Goal: Information Seeking & Learning: Compare options

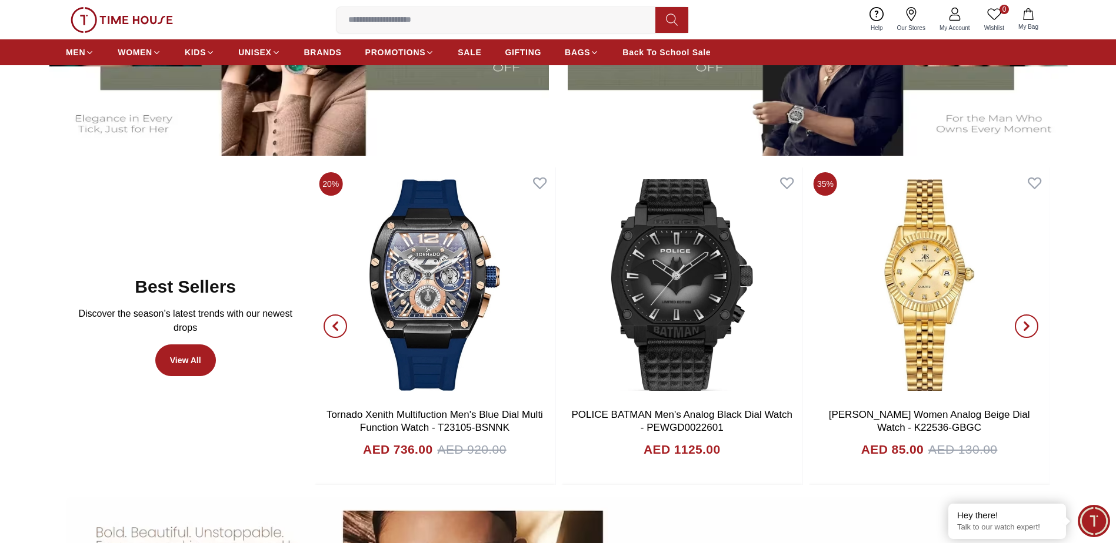
scroll to position [741, 0]
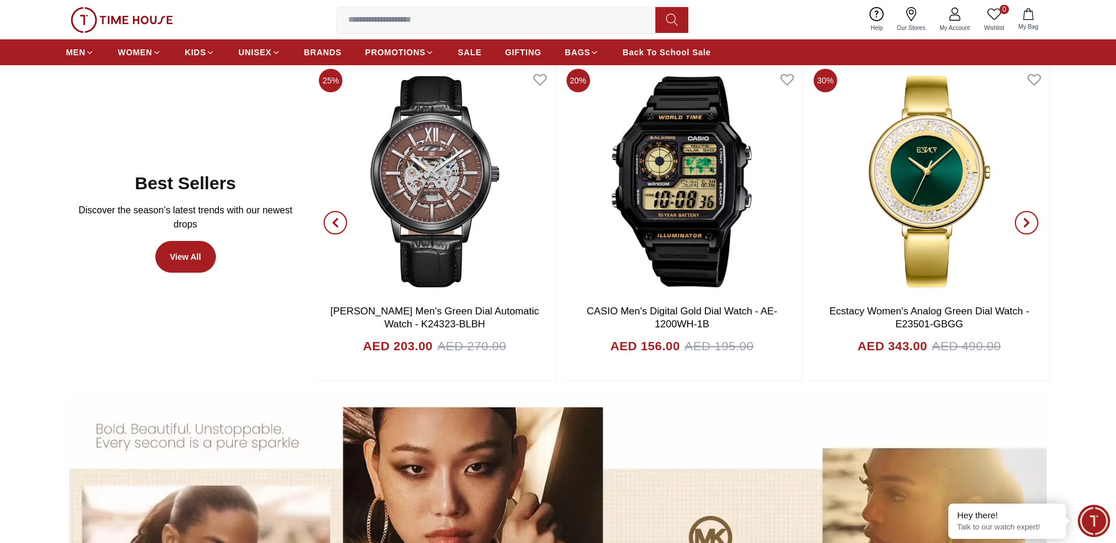
click at [1025, 222] on icon "button" at bounding box center [1026, 222] width 9 height 9
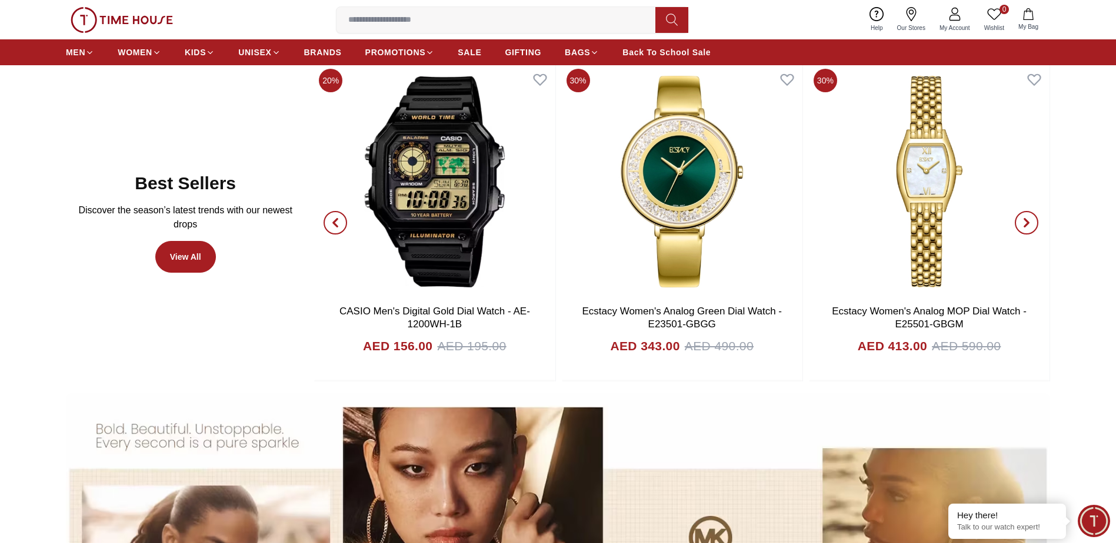
click at [1025, 222] on icon "button" at bounding box center [1026, 222] width 9 height 9
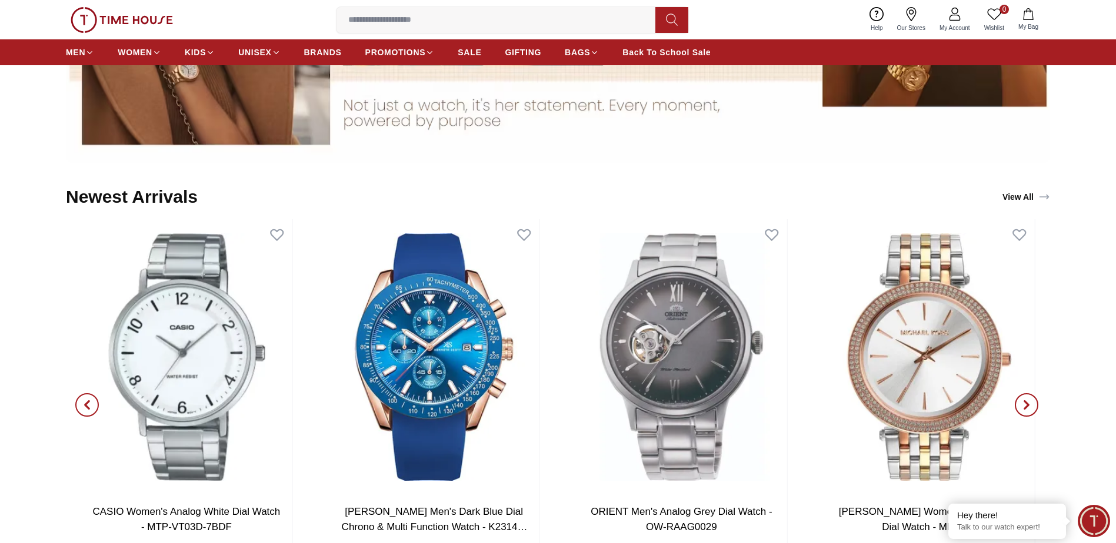
scroll to position [1413, 0]
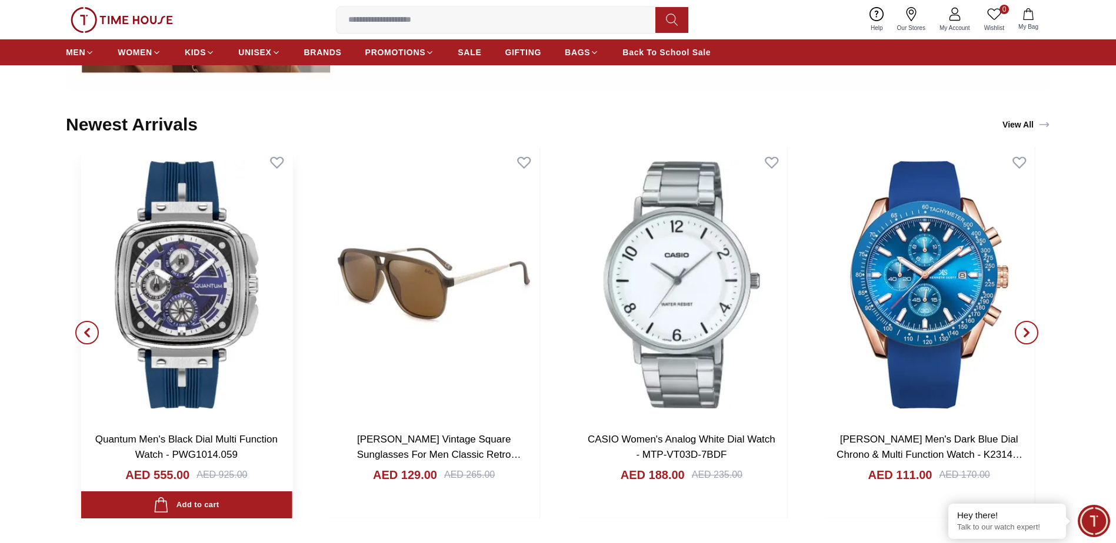
click at [471, 263] on div "[PERSON_NAME] Vintage Square Sunglasses For Men Classic Retro Designer Style - …" at bounding box center [434, 333] width 242 height 372
click at [198, 266] on img at bounding box center [186, 285] width 211 height 276
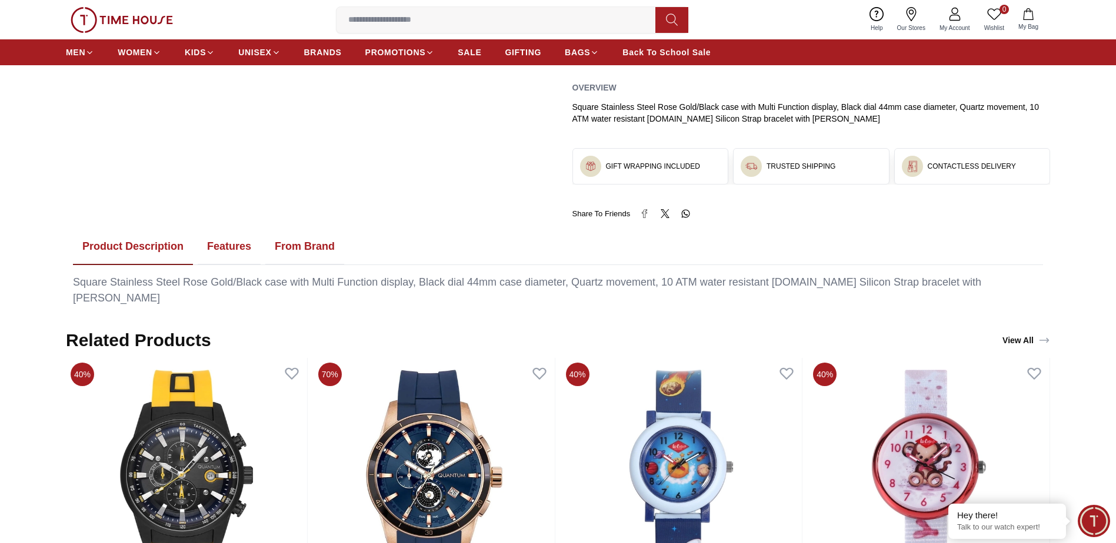
scroll to position [463, 0]
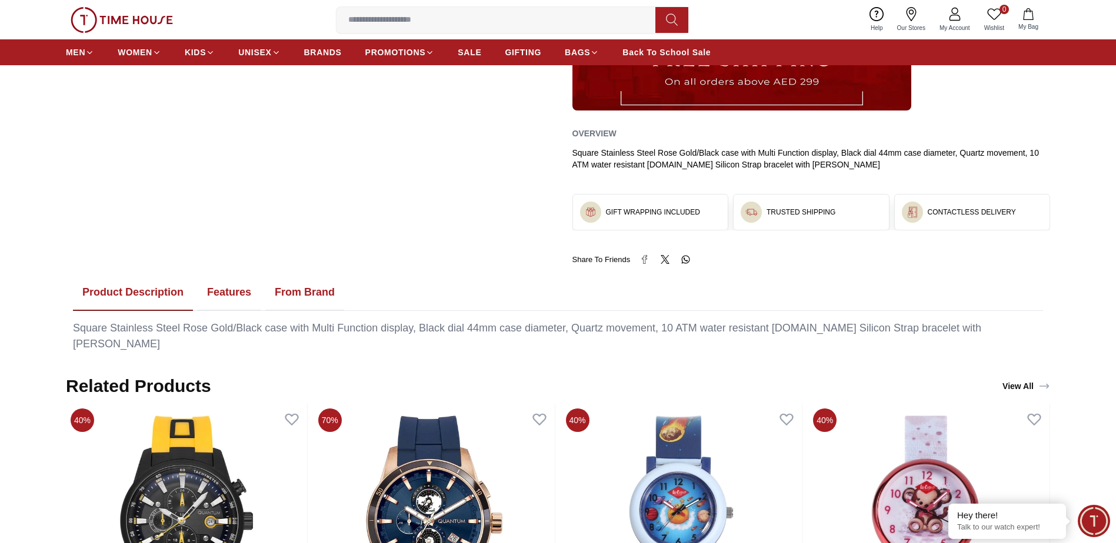
click at [236, 290] on button "Features" at bounding box center [229, 293] width 63 height 36
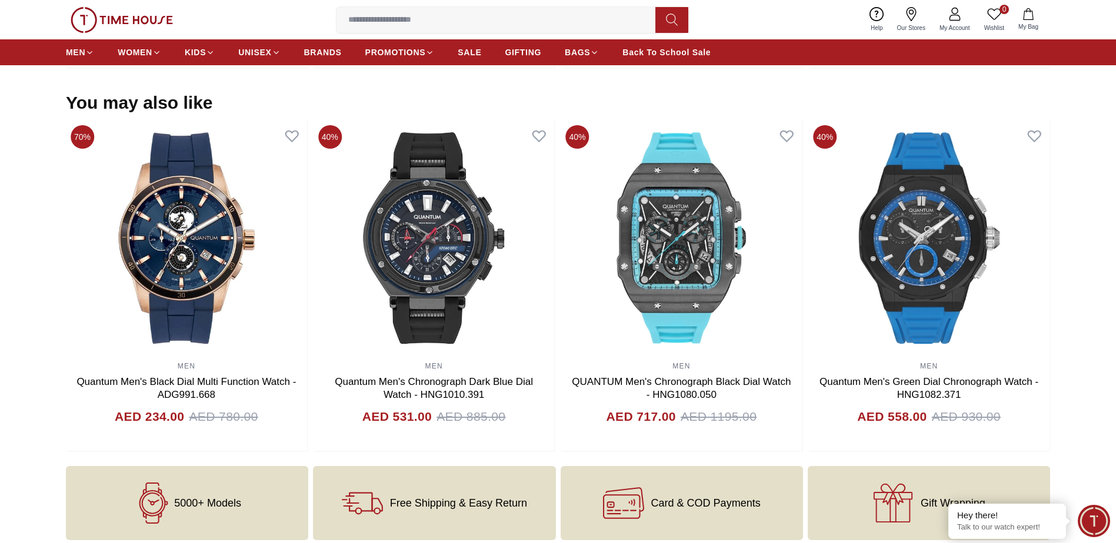
scroll to position [1090, 0]
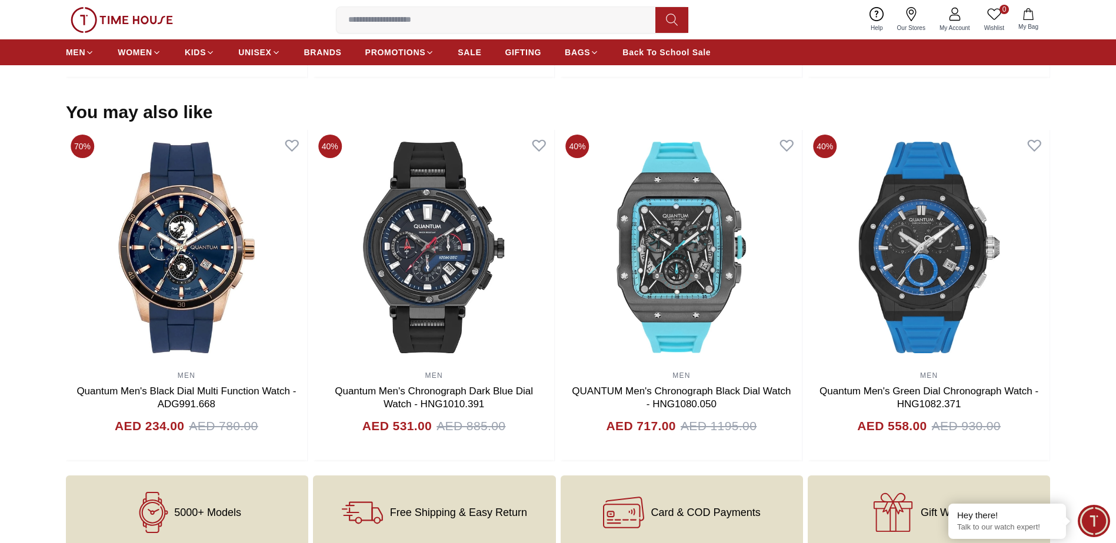
click at [382, 15] on input at bounding box center [500, 20] width 328 height 24
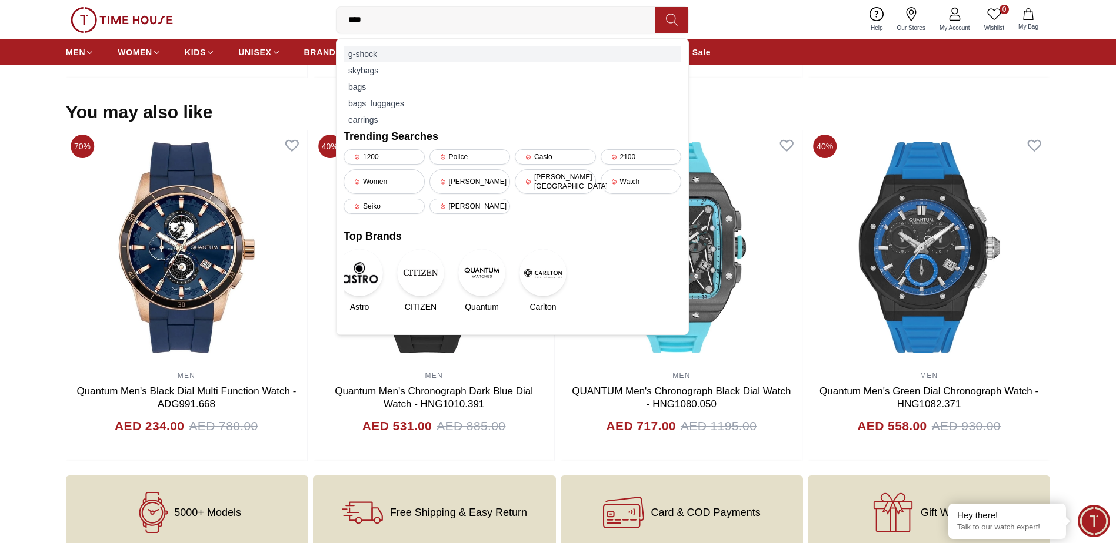
type input "****"
click at [366, 55] on div "g-shock" at bounding box center [512, 54] width 338 height 16
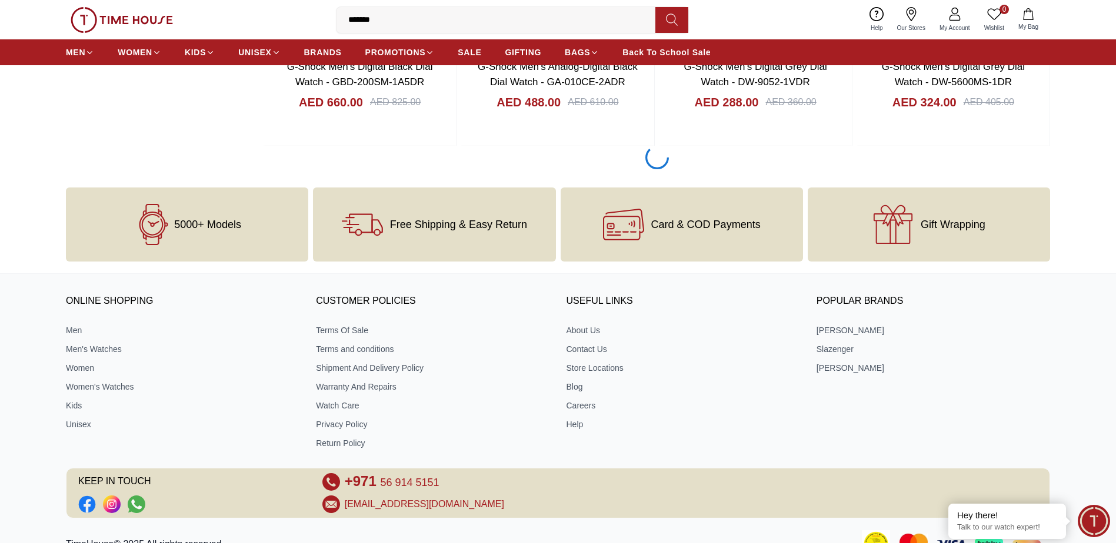
scroll to position [1664, 0]
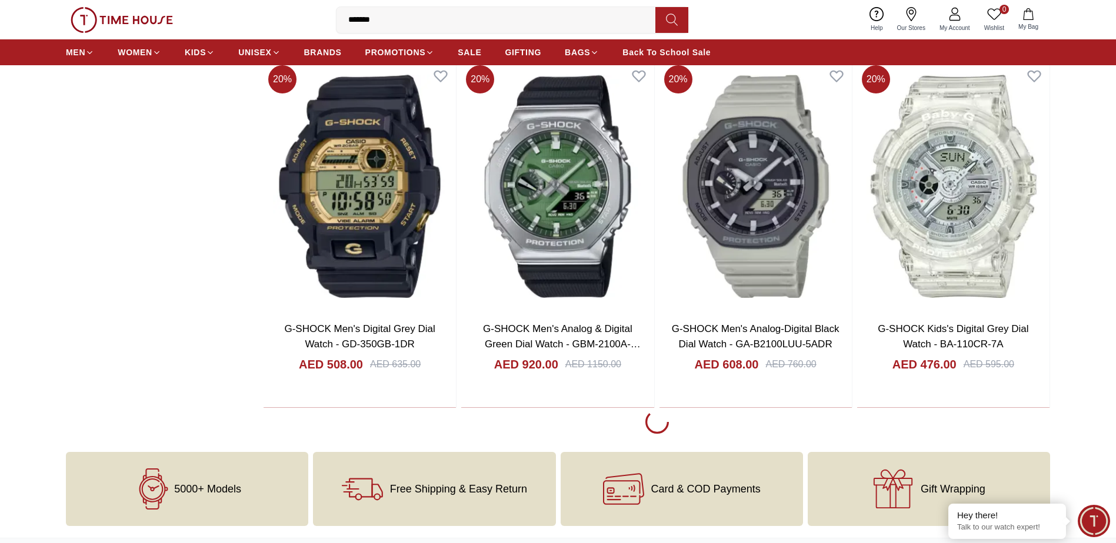
scroll to position [5049, 0]
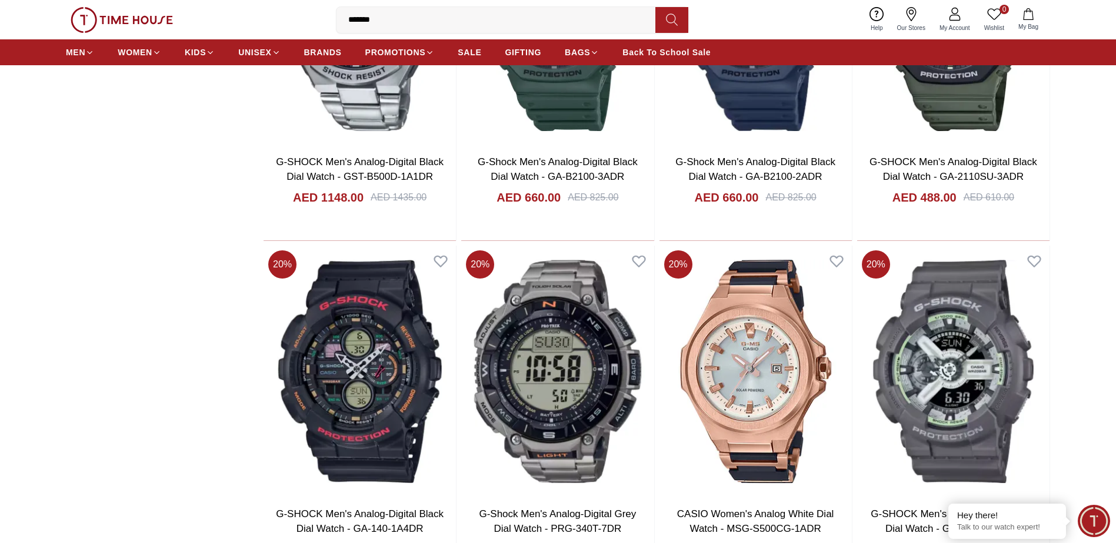
scroll to position [6384, 0]
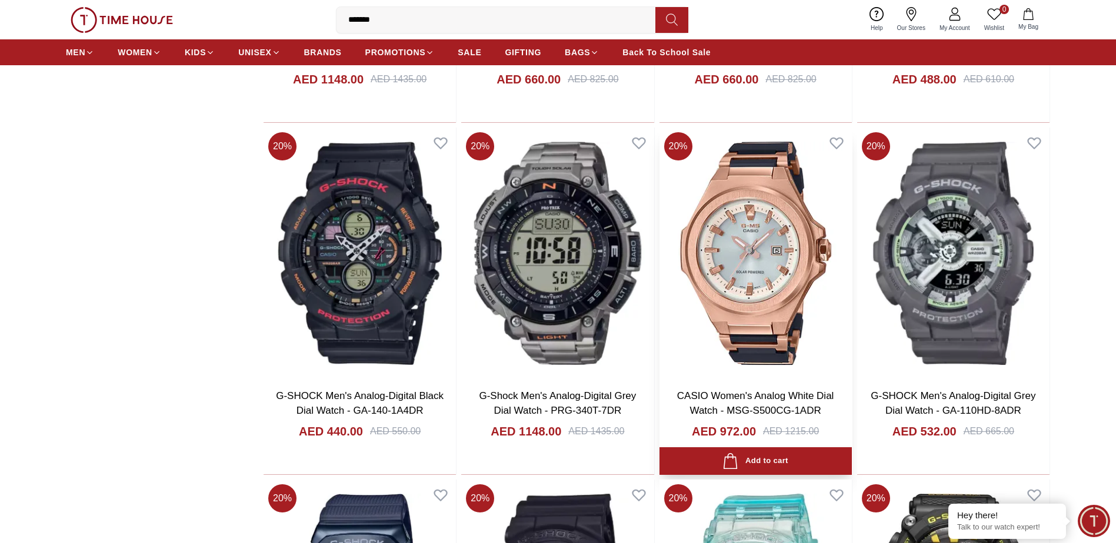
click at [683, 206] on img at bounding box center [755, 254] width 192 height 252
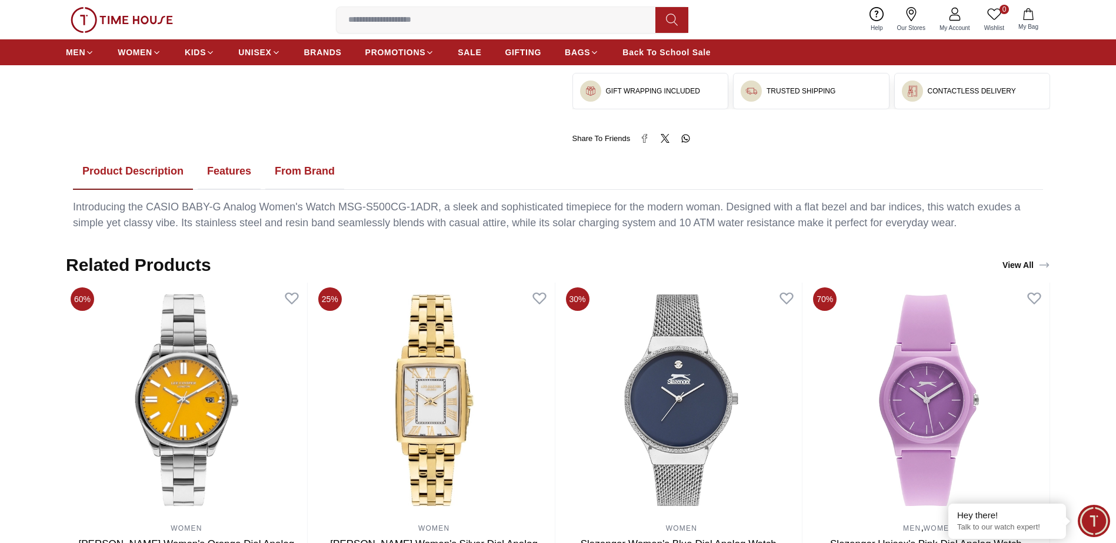
scroll to position [556, 0]
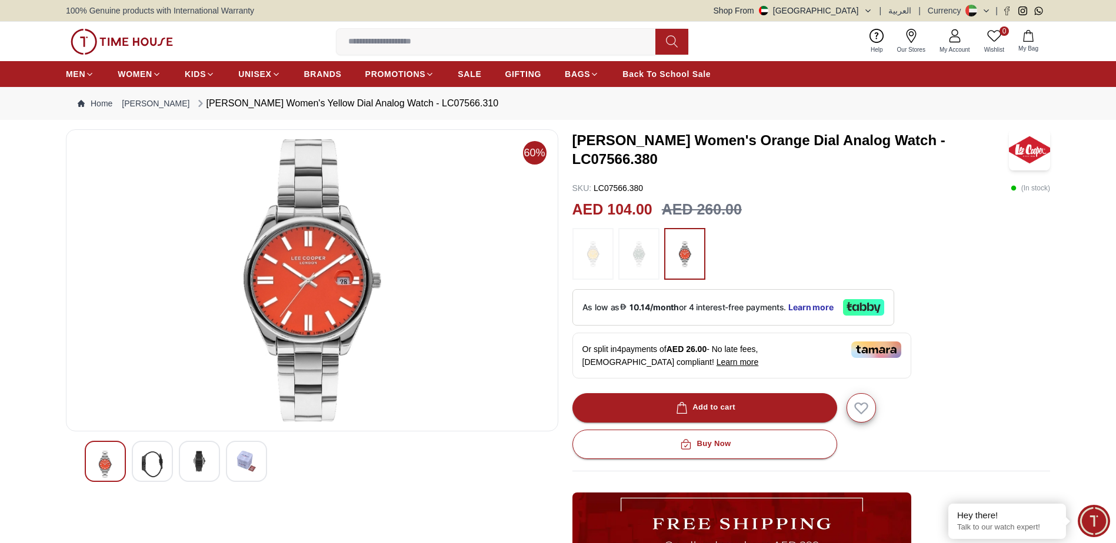
click at [166, 463] on div at bounding box center [152, 461] width 41 height 41
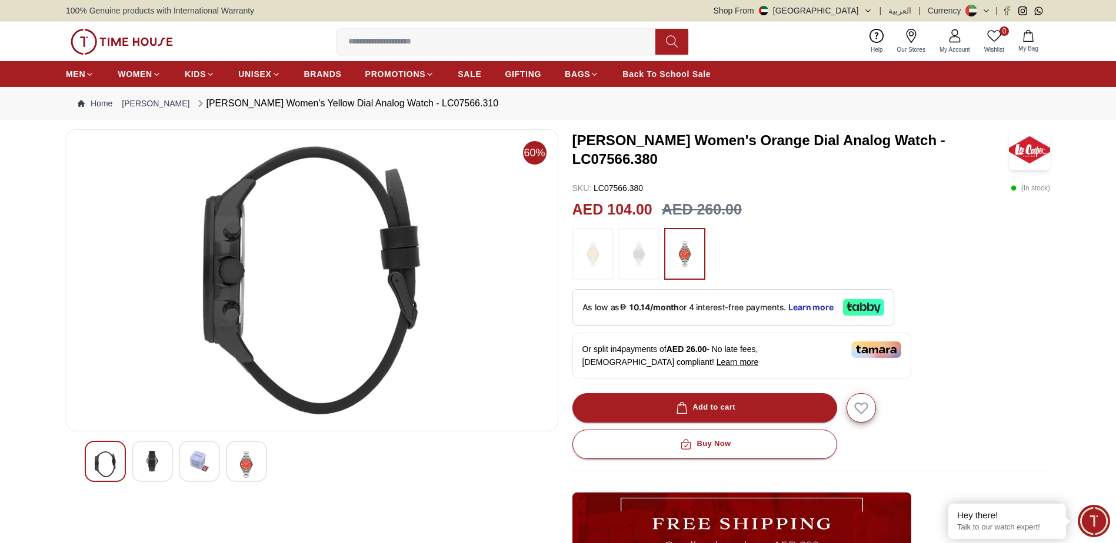
click at [197, 470] on img at bounding box center [199, 461] width 21 height 21
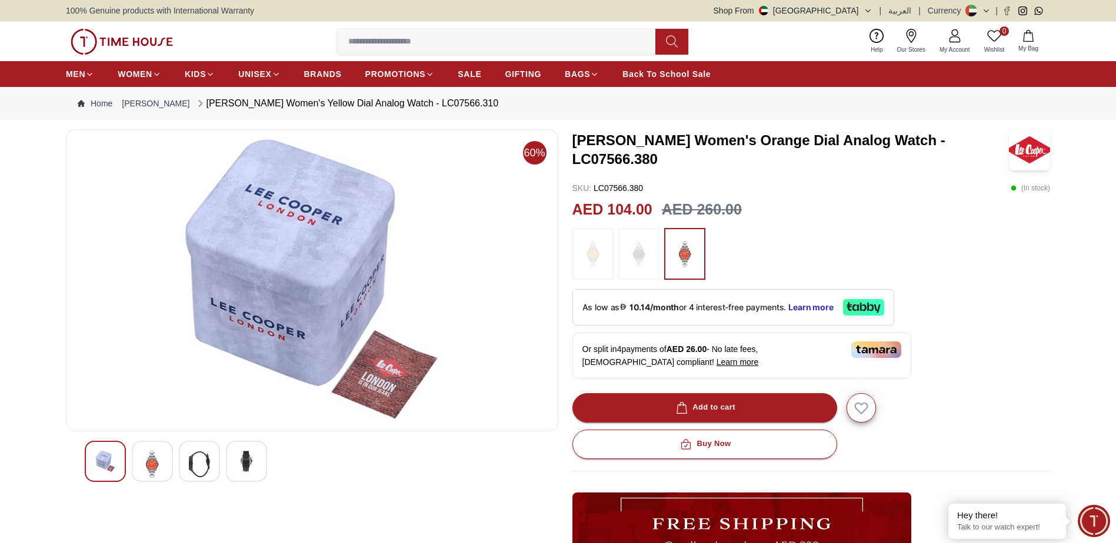
click at [239, 466] on img at bounding box center [246, 461] width 21 height 21
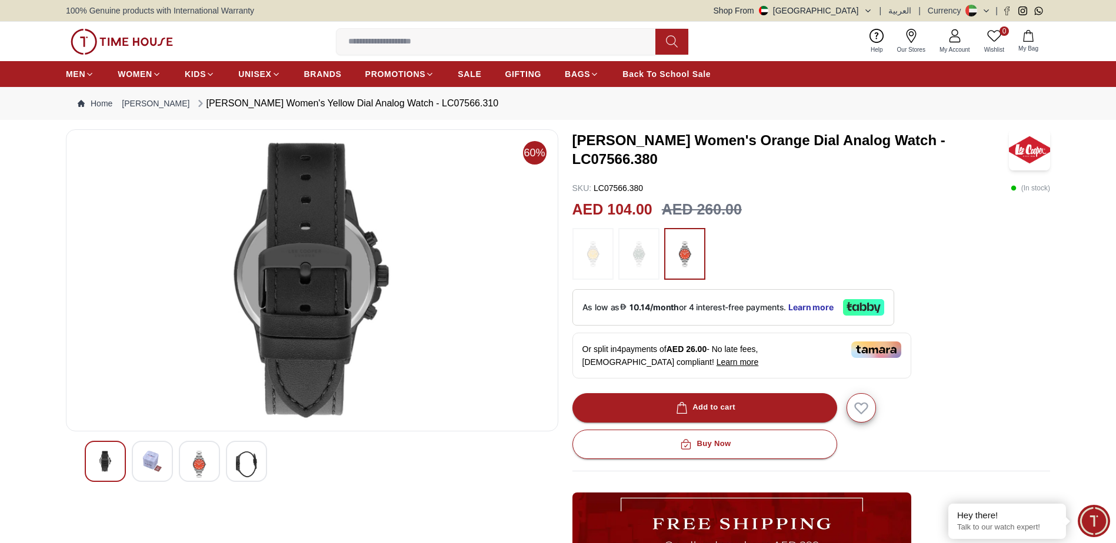
click at [222, 466] on div at bounding box center [312, 461] width 455 height 41
click at [199, 466] on img at bounding box center [199, 464] width 21 height 27
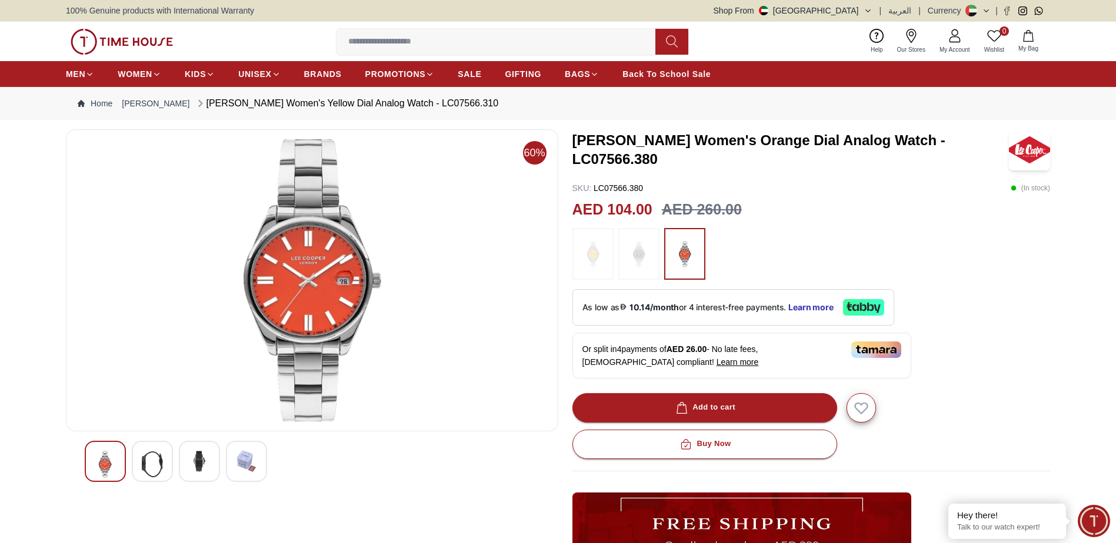
click at [255, 469] on img at bounding box center [246, 461] width 21 height 21
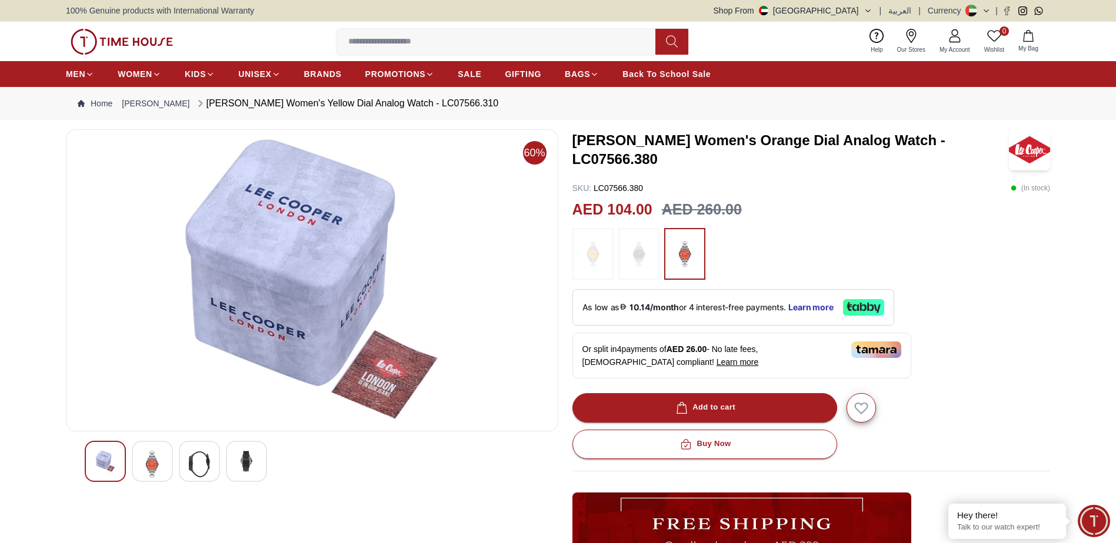
click at [154, 469] on img at bounding box center [152, 464] width 21 height 27
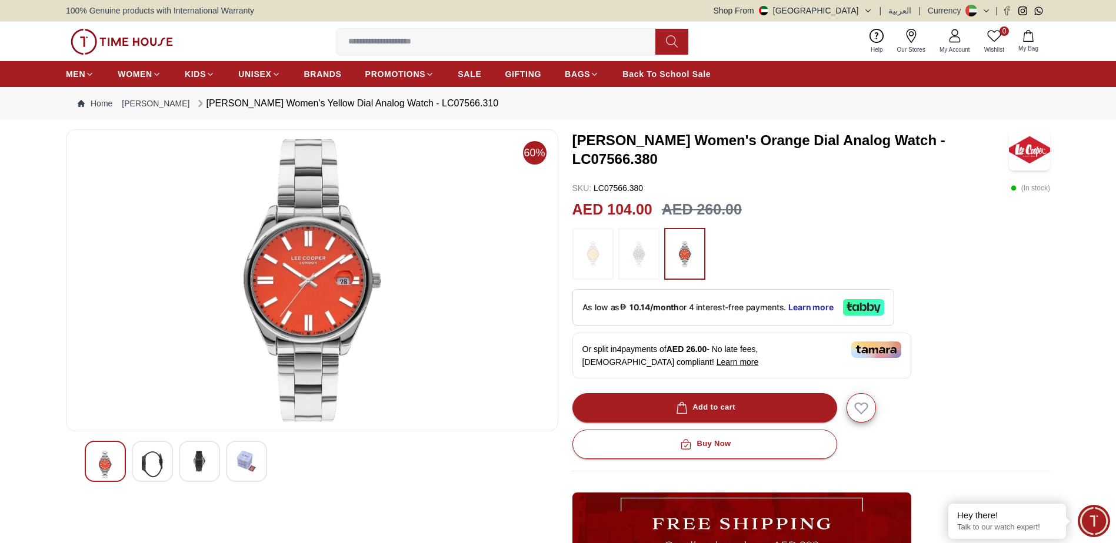
click at [116, 45] on img at bounding box center [122, 42] width 102 height 26
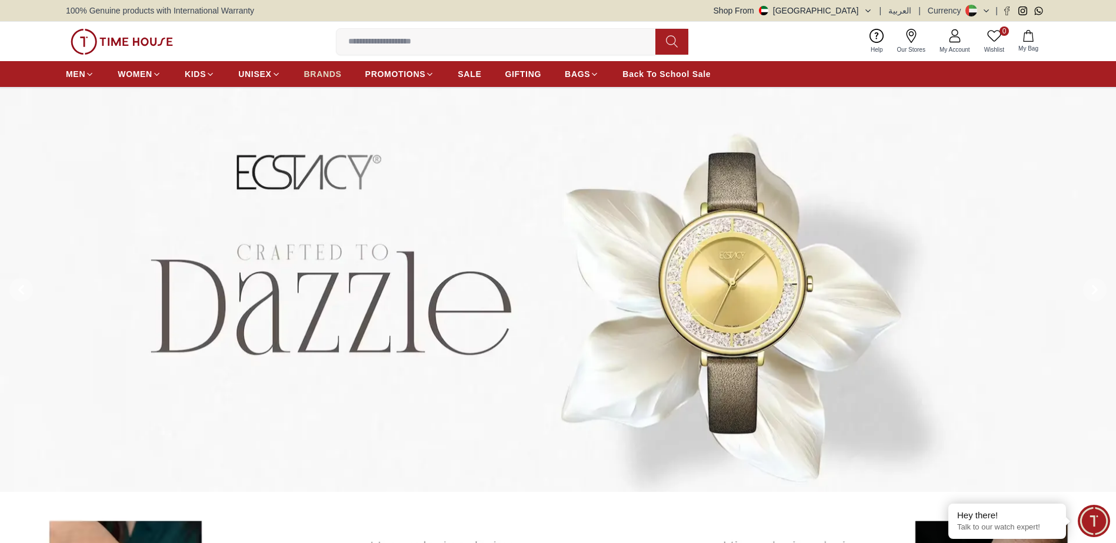
click at [322, 76] on span "BRANDS" at bounding box center [323, 74] width 38 height 12
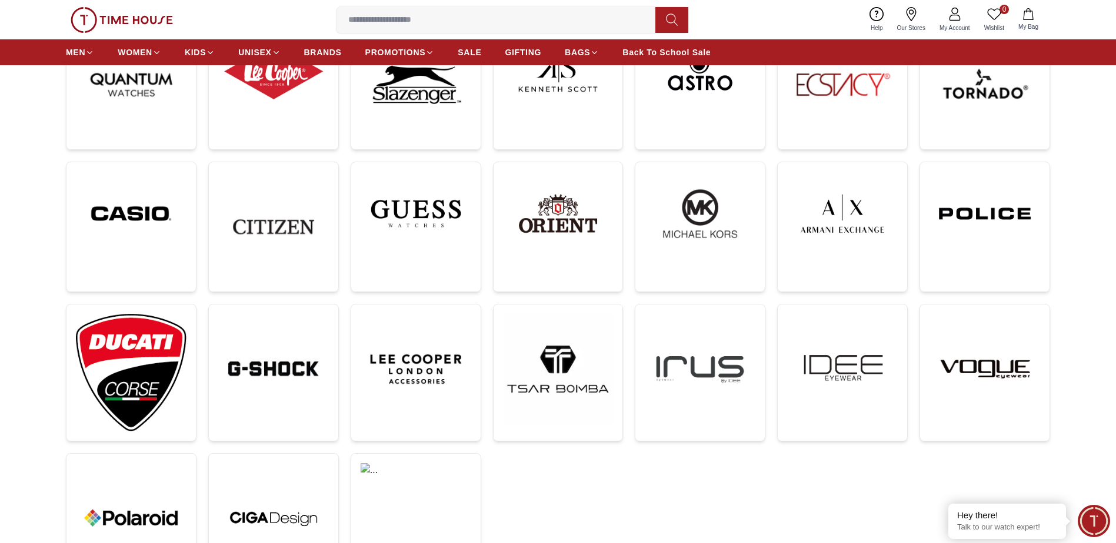
scroll to position [250, 0]
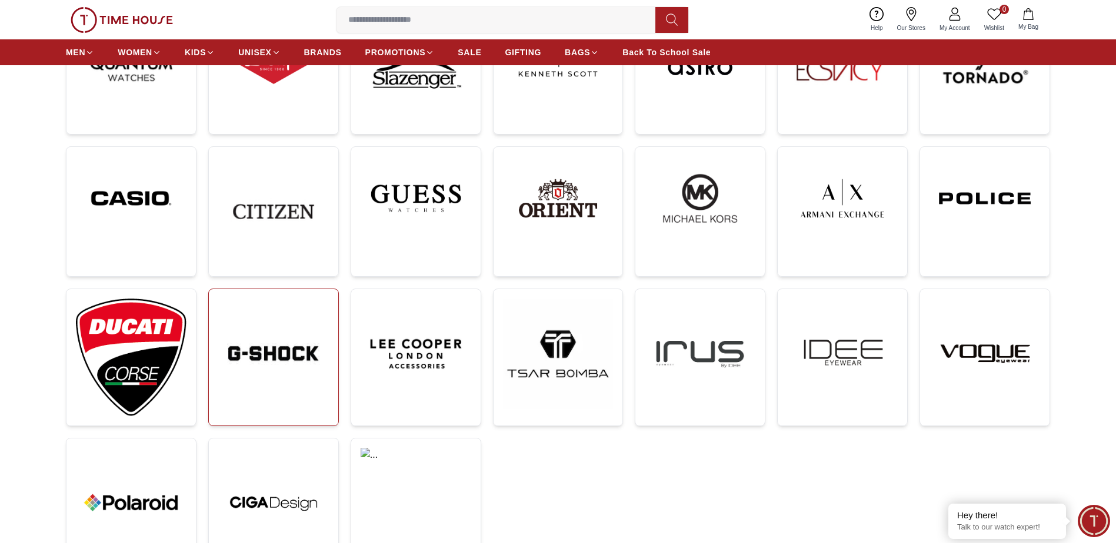
click at [276, 338] on img at bounding box center [273, 354] width 111 height 111
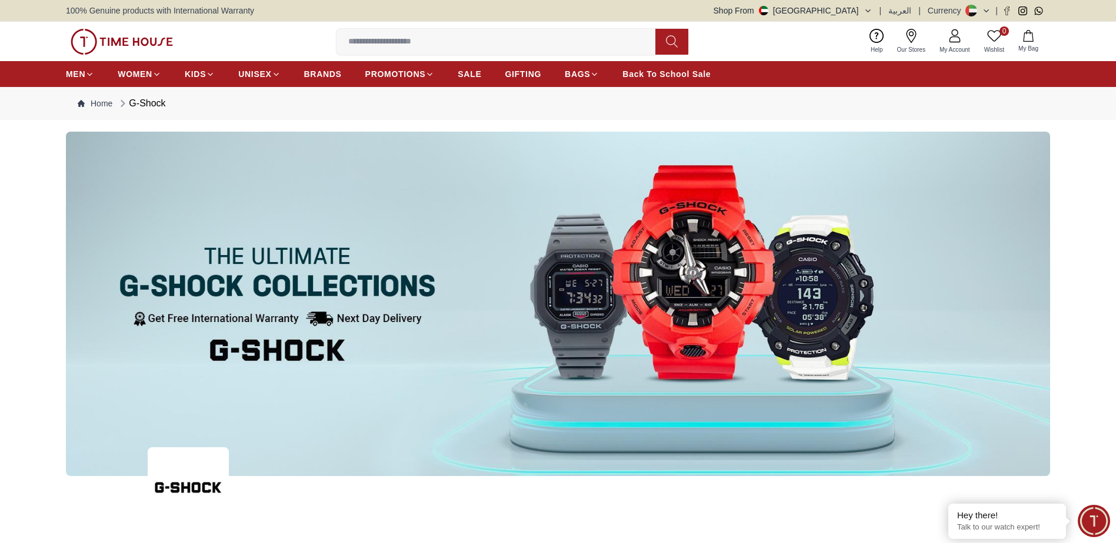
click at [718, 272] on img at bounding box center [558, 304] width 984 height 345
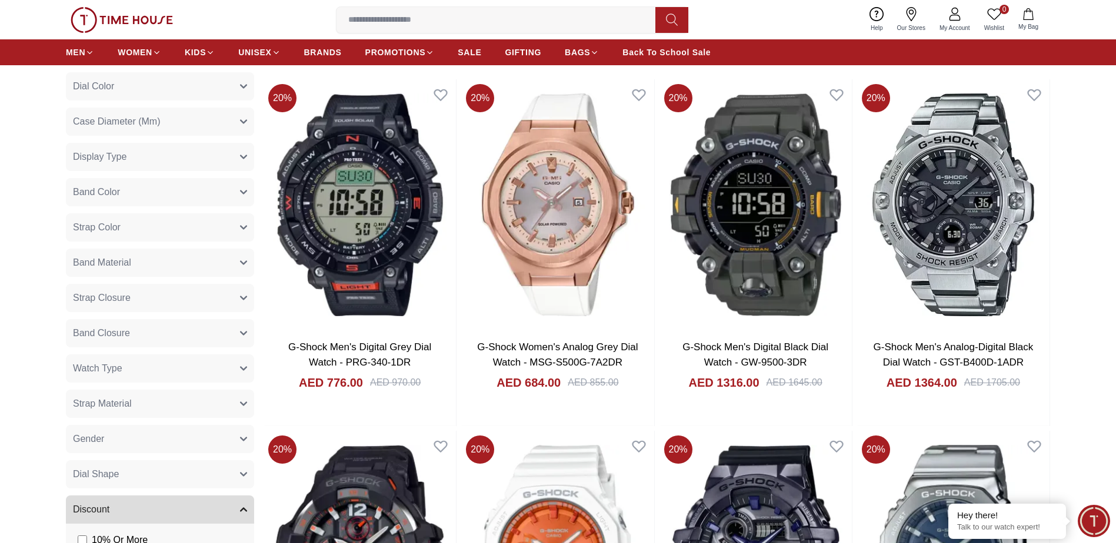
scroll to position [590, 0]
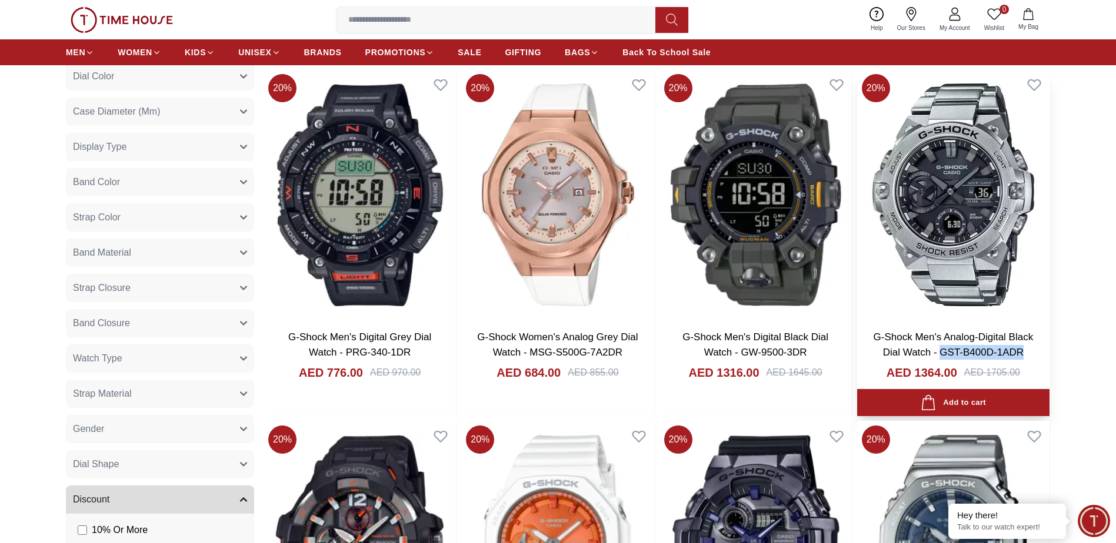
drag, startPoint x: 1027, startPoint y: 349, endPoint x: 942, endPoint y: 356, distance: 84.9
click at [942, 356] on h3 "G-Shock Men's Analog-Digital Black Dial Watch - GST-B400D-1ADR" at bounding box center [953, 345] width 169 height 30
copy link "GST-B400D-1ADR"
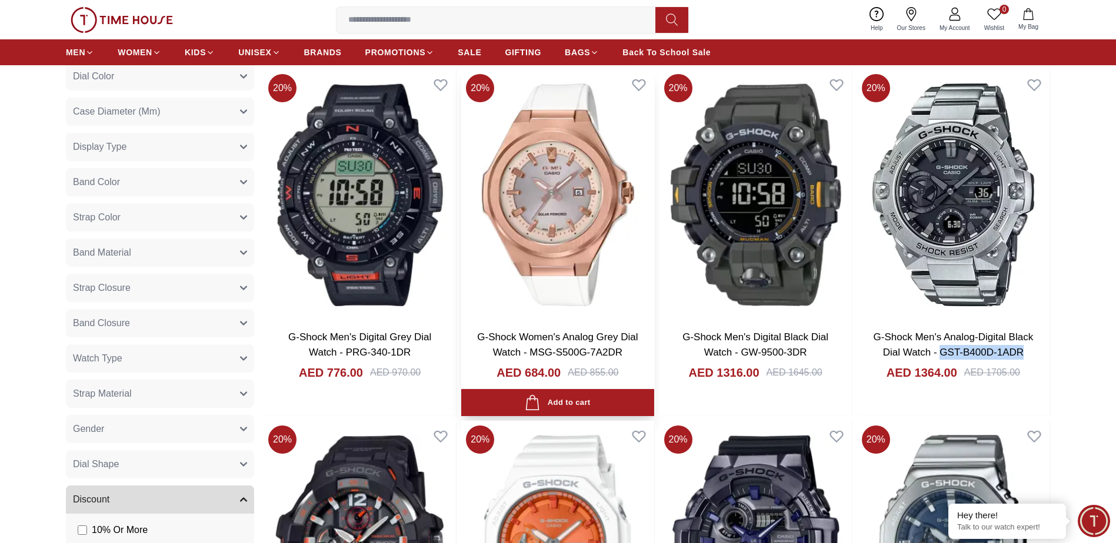
click at [595, 219] on img at bounding box center [557, 195] width 192 height 252
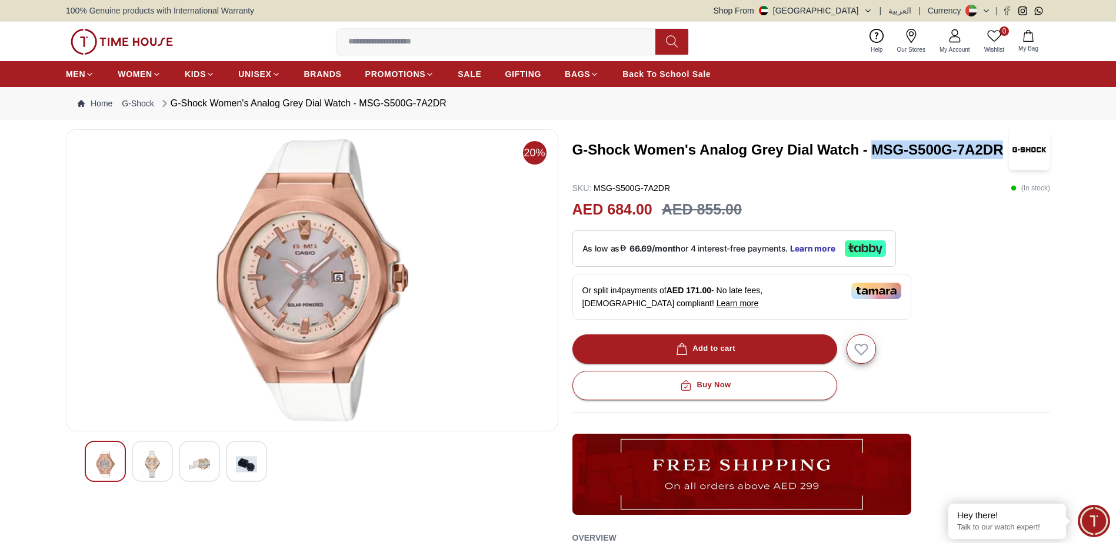
drag, startPoint x: 1002, startPoint y: 149, endPoint x: 875, endPoint y: 149, distance: 127.0
click at [875, 149] on h3 "G-Shock Women's Analog Grey Dial Watch - MSG-S500G-7A2DR" at bounding box center [790, 150] width 437 height 19
copy h3 "MSG-S500G-7A2DR"
click at [1022, 269] on div "G-Shock Women's Analog Grey Dial Watch - MSG-S500G-7A2DR SKU : MSG-S500G-7A2DR …" at bounding box center [811, 411] width 478 height 564
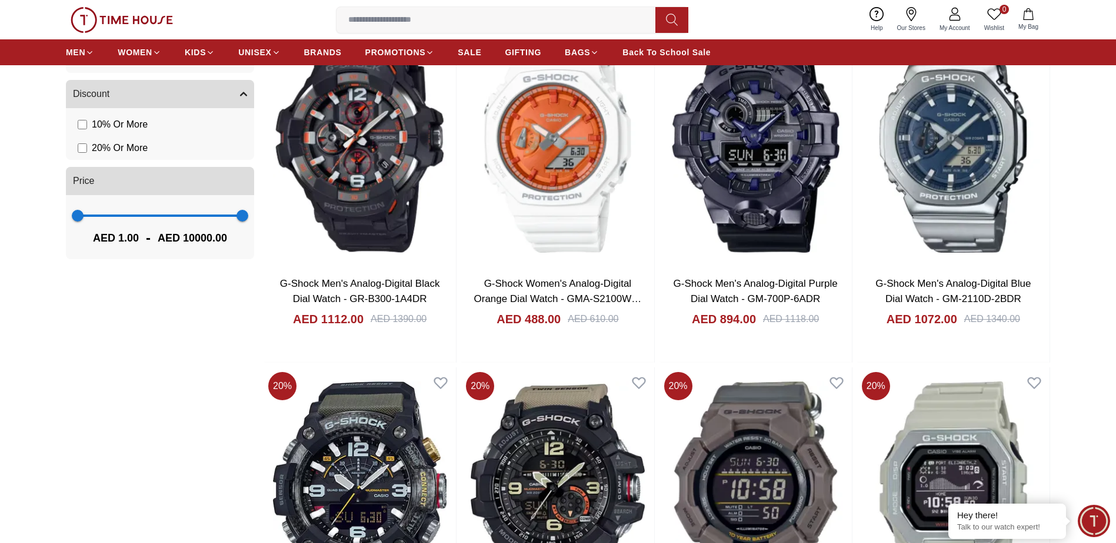
scroll to position [930, 0]
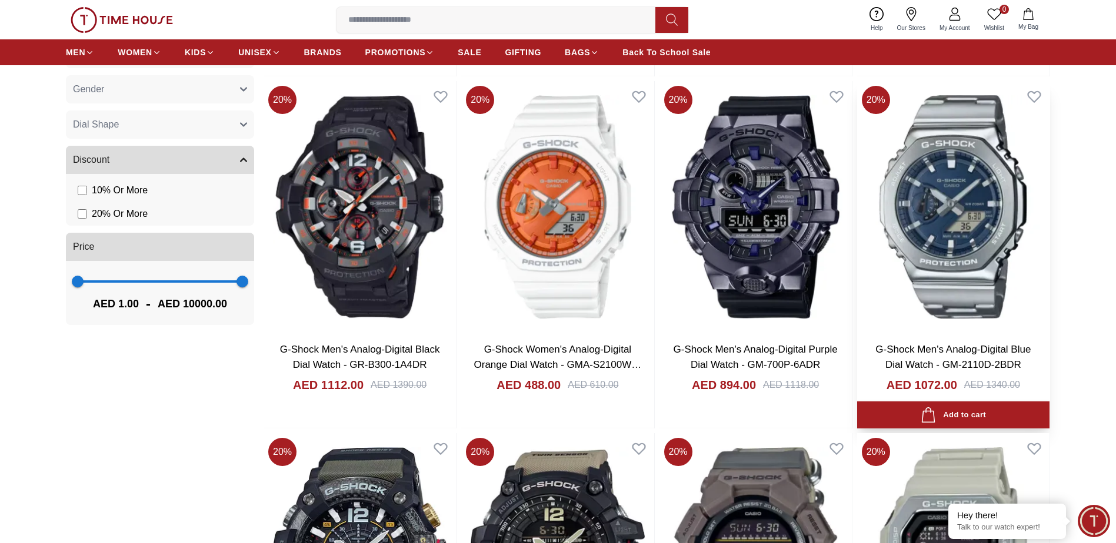
click at [950, 235] on img at bounding box center [953, 207] width 192 height 252
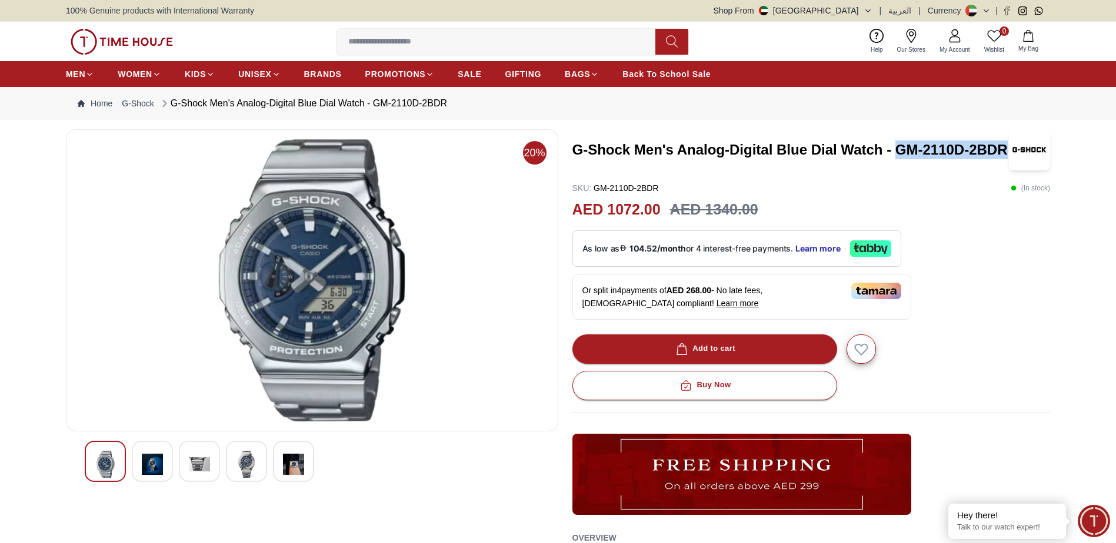
drag, startPoint x: 898, startPoint y: 151, endPoint x: 1005, endPoint y: 146, distance: 107.7
click at [1005, 146] on h3 "G-Shock Men's Analog-Digital Blue Dial Watch - GM-2110D-2BDR" at bounding box center [790, 150] width 437 height 19
copy h3 "GM-2110D-2BDR"
